Goal: Navigation & Orientation: Find specific page/section

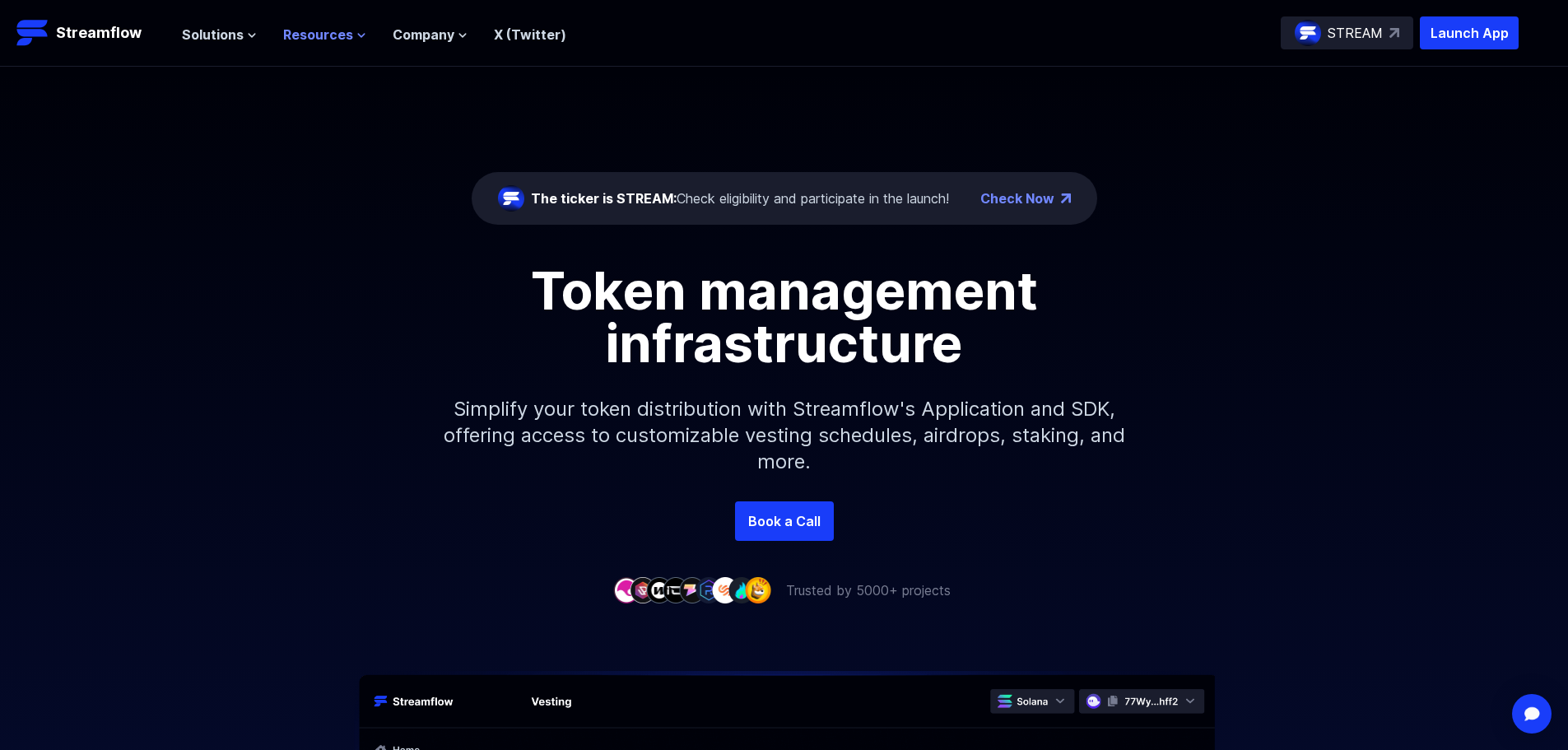
click at [356, 35] on icon at bounding box center [361, 35] width 9 height 9
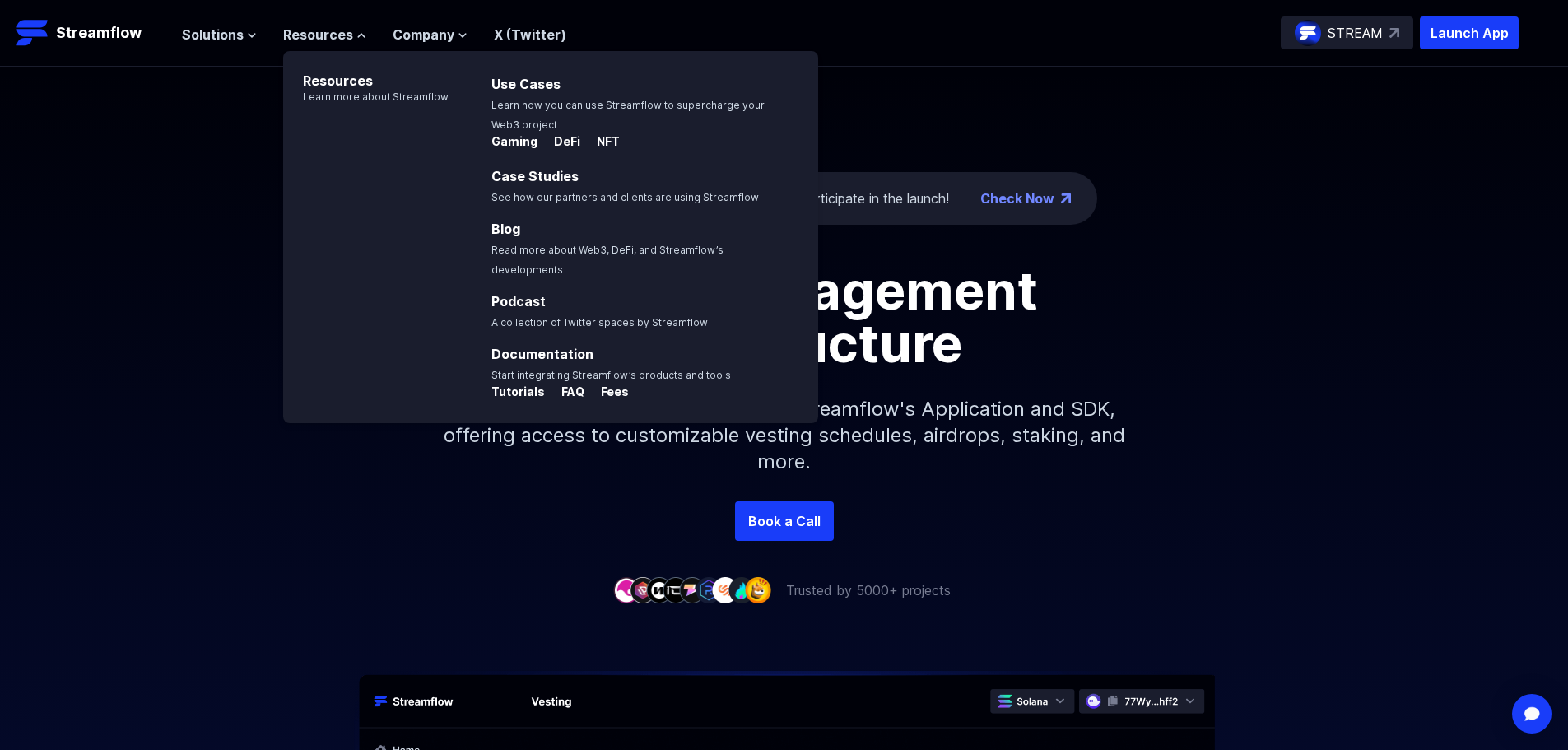
click at [209, 121] on div "The ticker is STREAM: Check eligibility and participate in the launch! Check No…" at bounding box center [784, 283] width 1568 height 435
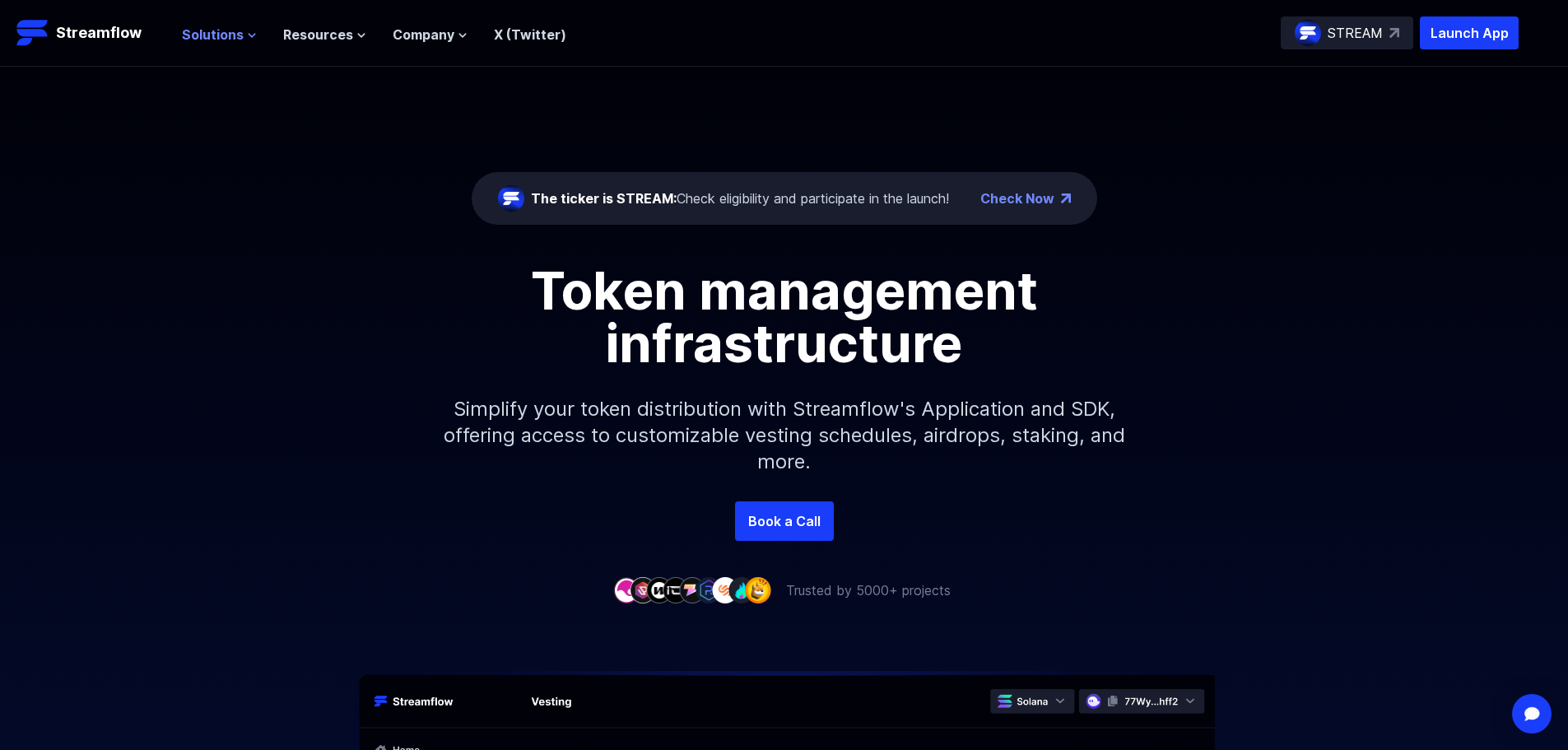
click at [249, 34] on icon at bounding box center [252, 35] width 9 height 9
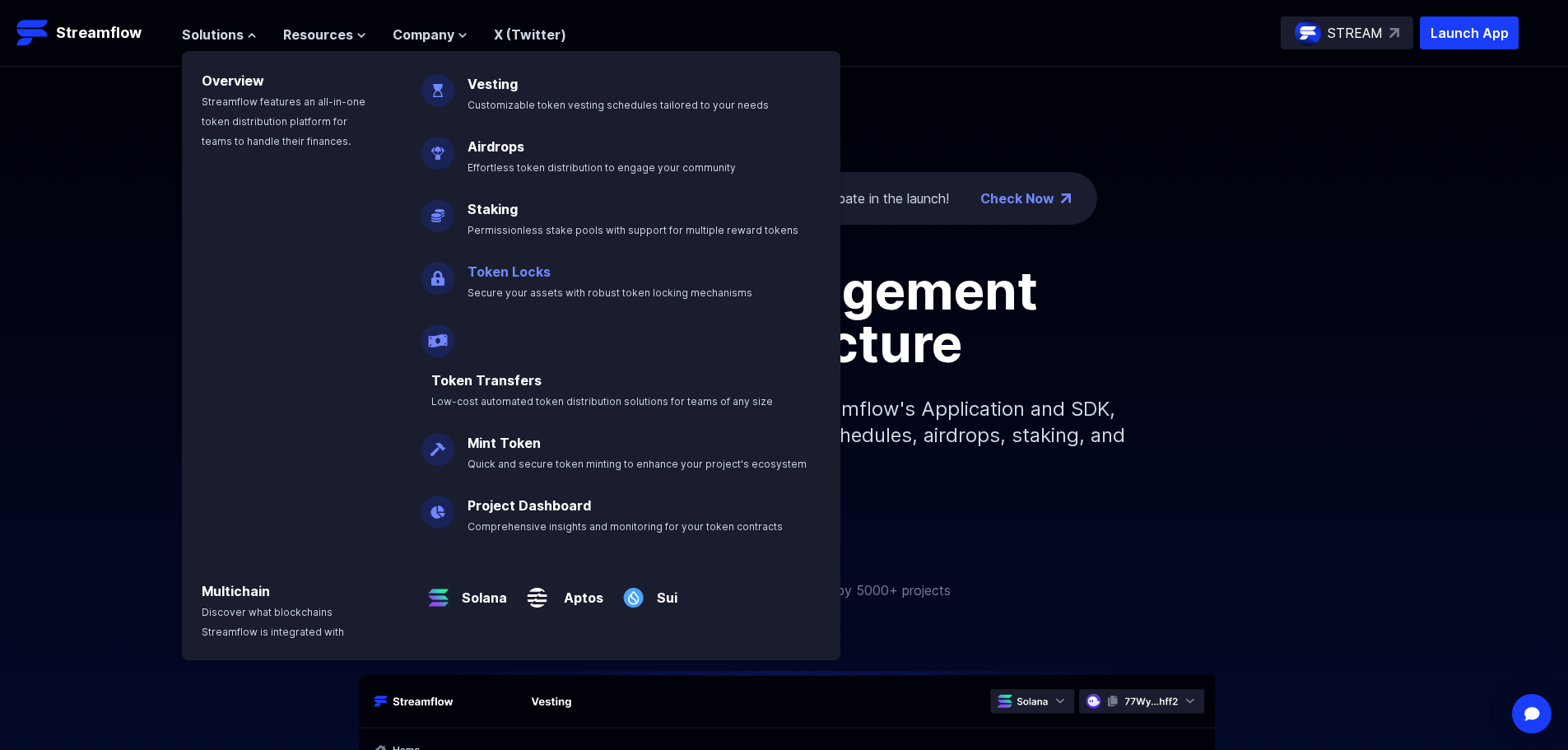
click at [500, 269] on link "Token Locks" at bounding box center [509, 271] width 83 height 16
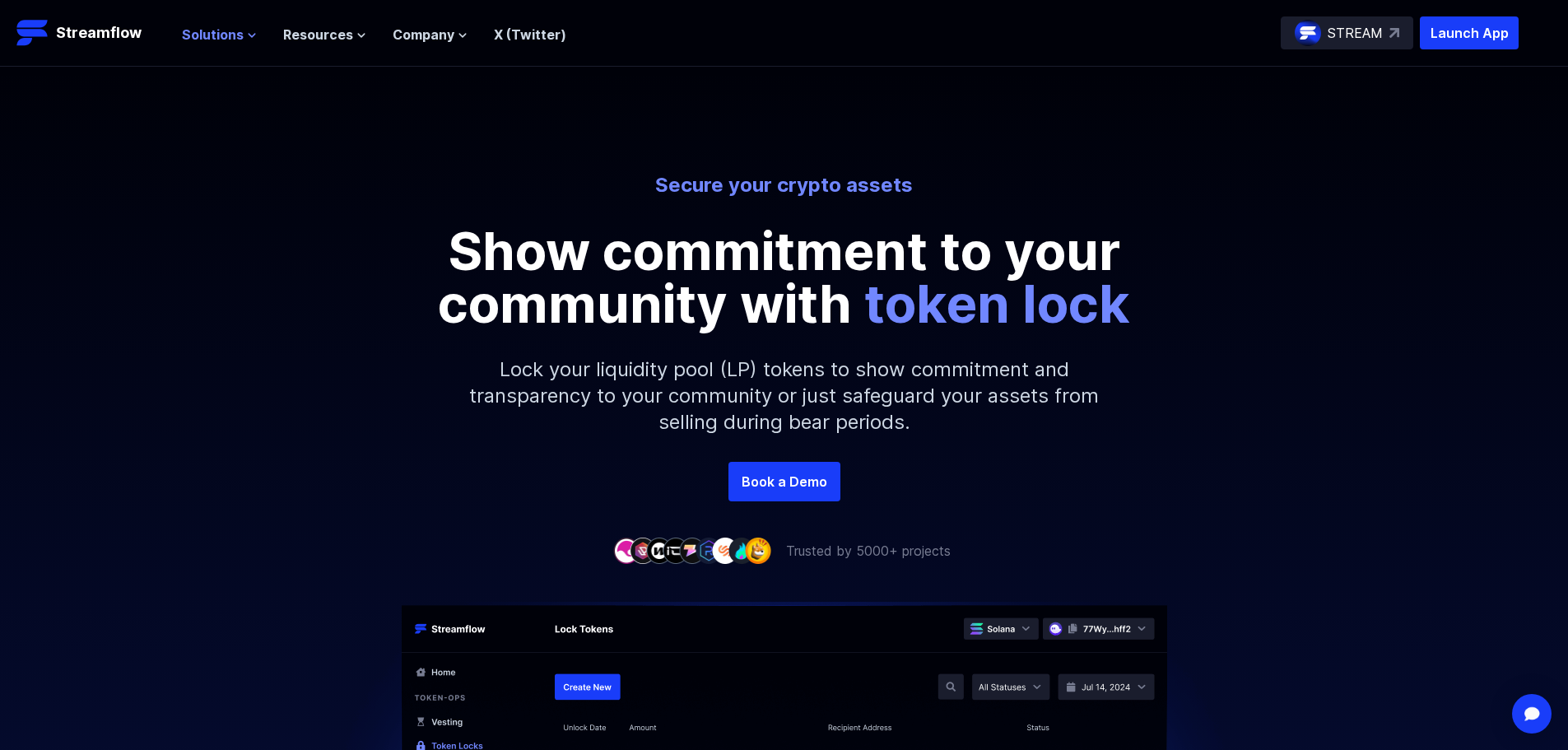
click at [247, 33] on icon at bounding box center [252, 35] width 9 height 9
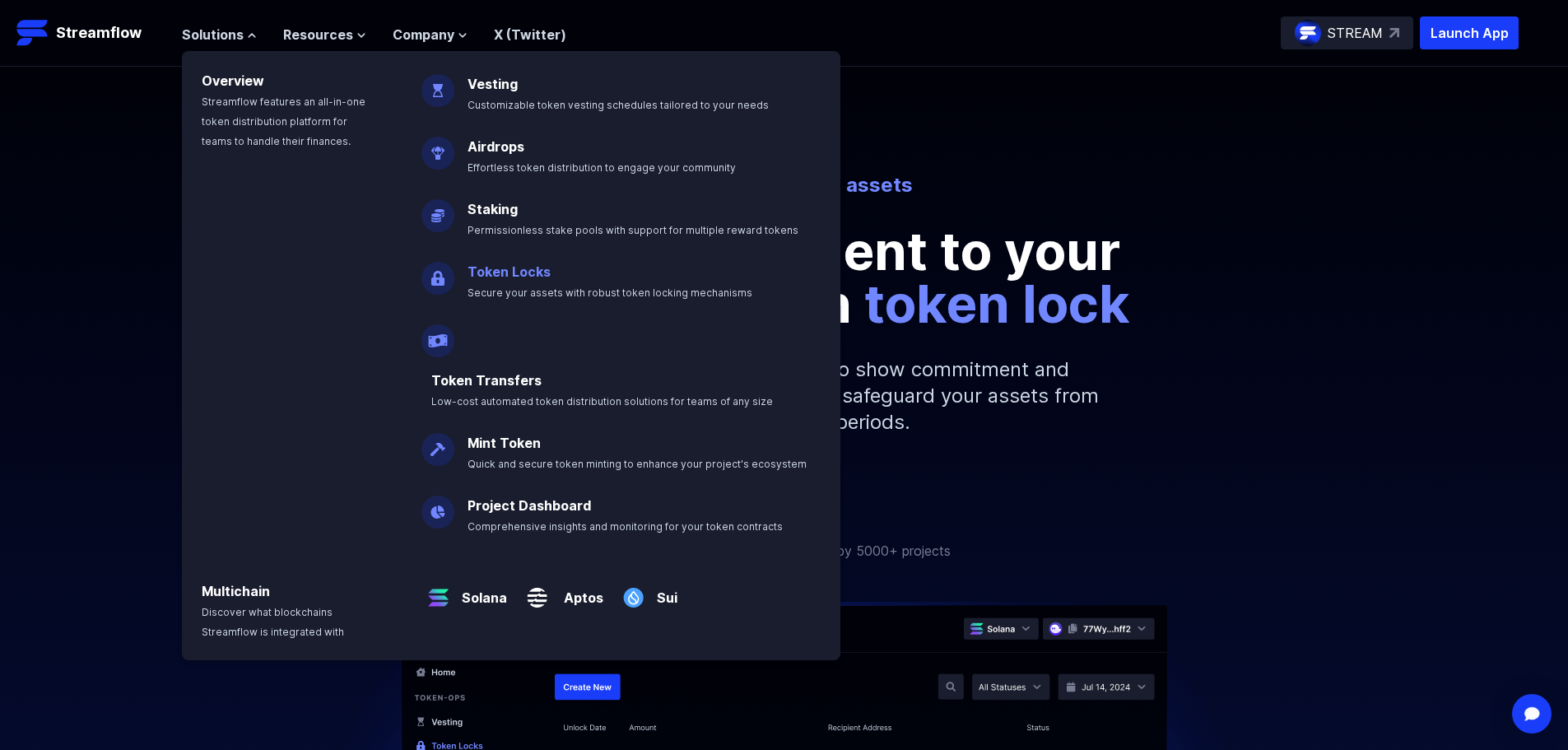
click at [535, 280] on p "Token Locks Secure your assets with robust token locking mechanisms" at bounding box center [621, 276] width 328 height 53
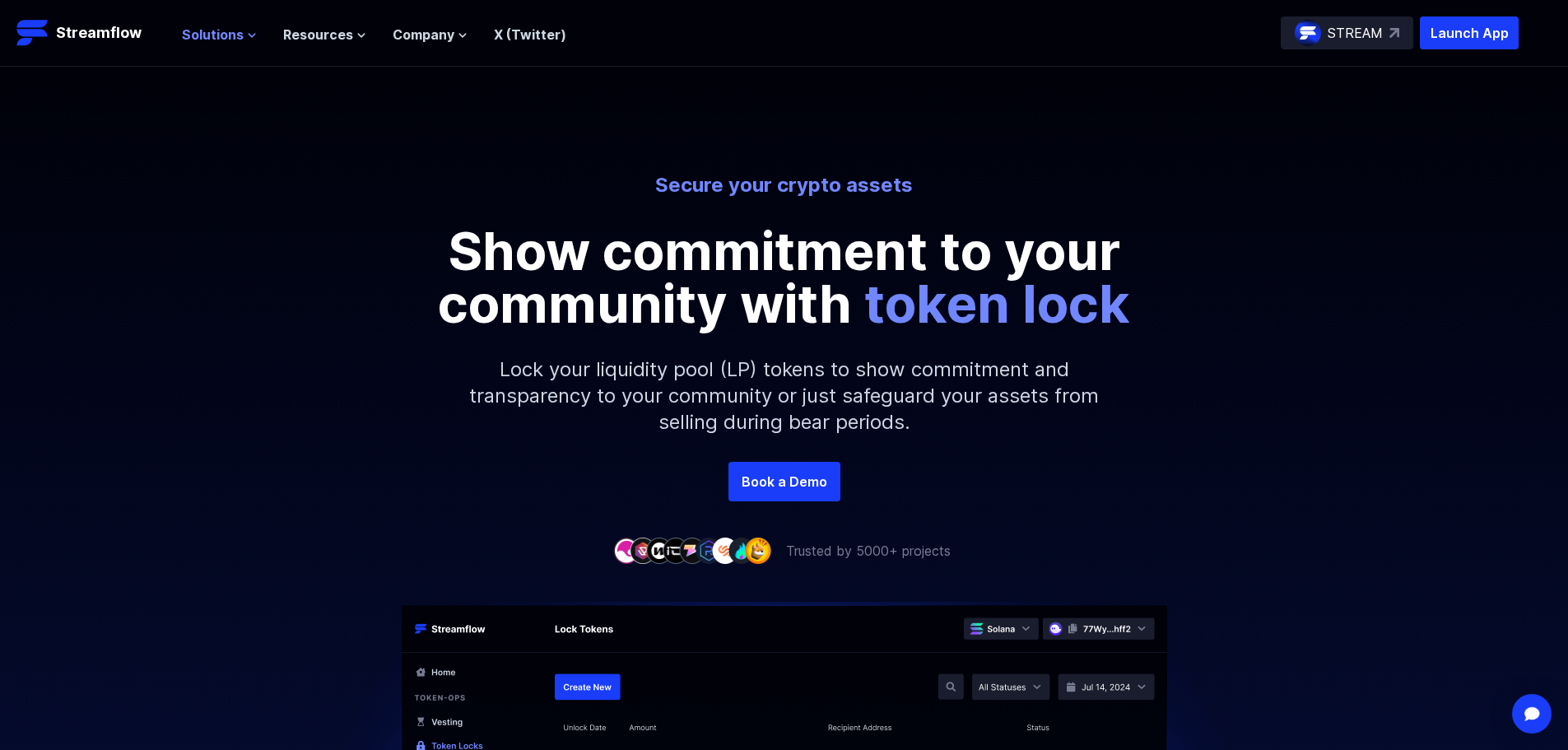
click at [249, 34] on icon at bounding box center [252, 35] width 9 height 9
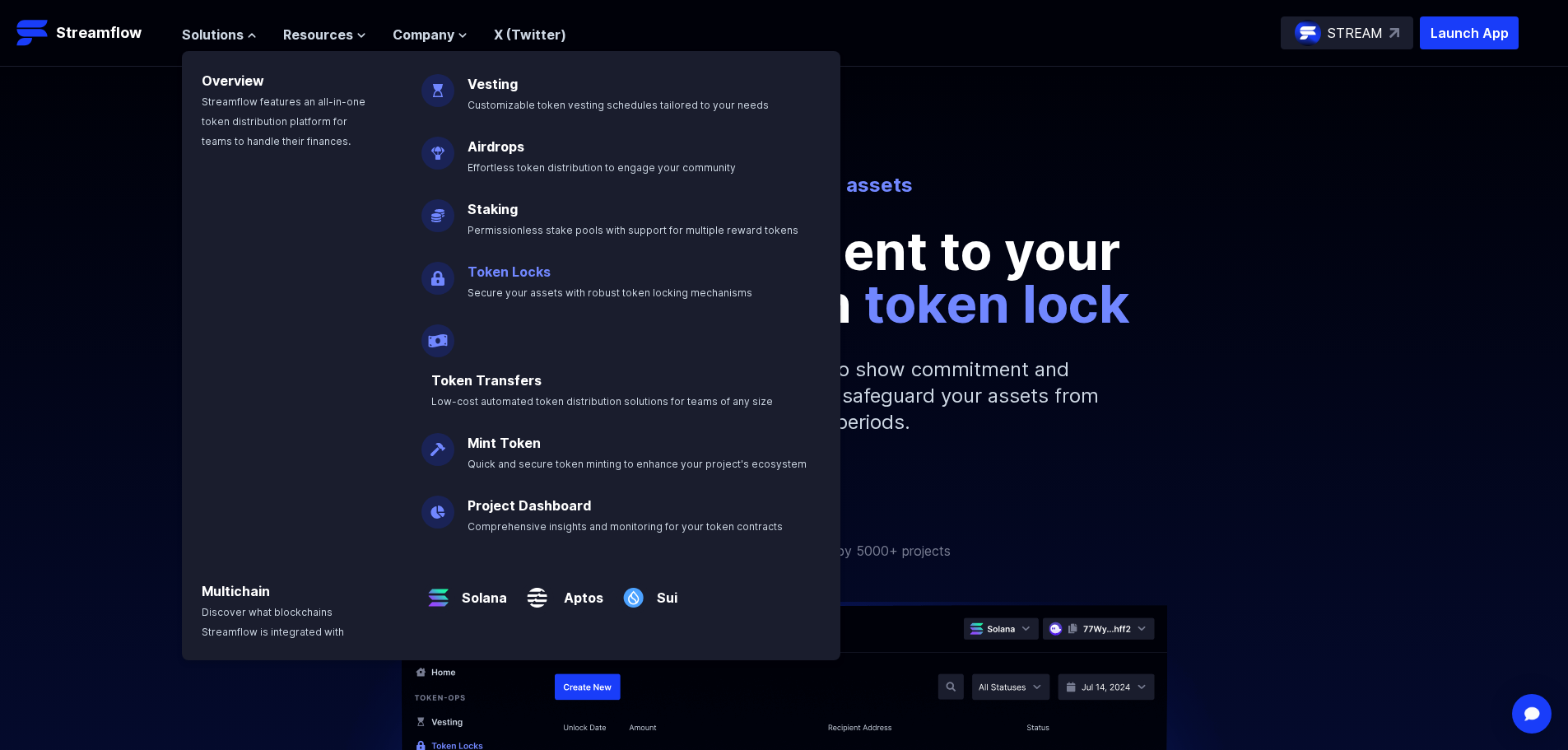
click at [511, 273] on link "Token Locks" at bounding box center [509, 271] width 83 height 16
